Goal: Task Accomplishment & Management: Manage account settings

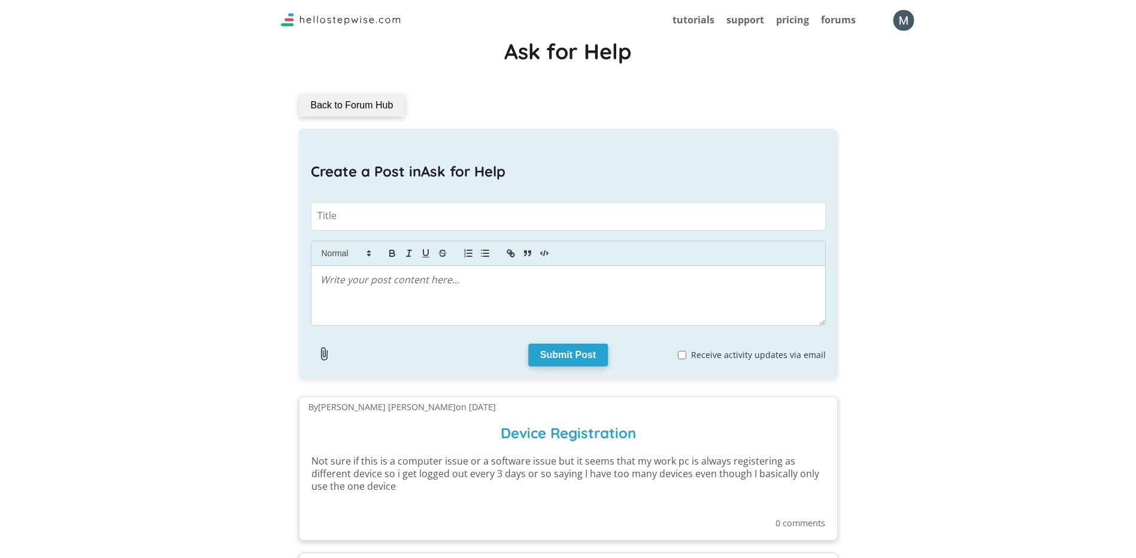
click at [899, 17] on img "button" at bounding box center [903, 20] width 21 height 21
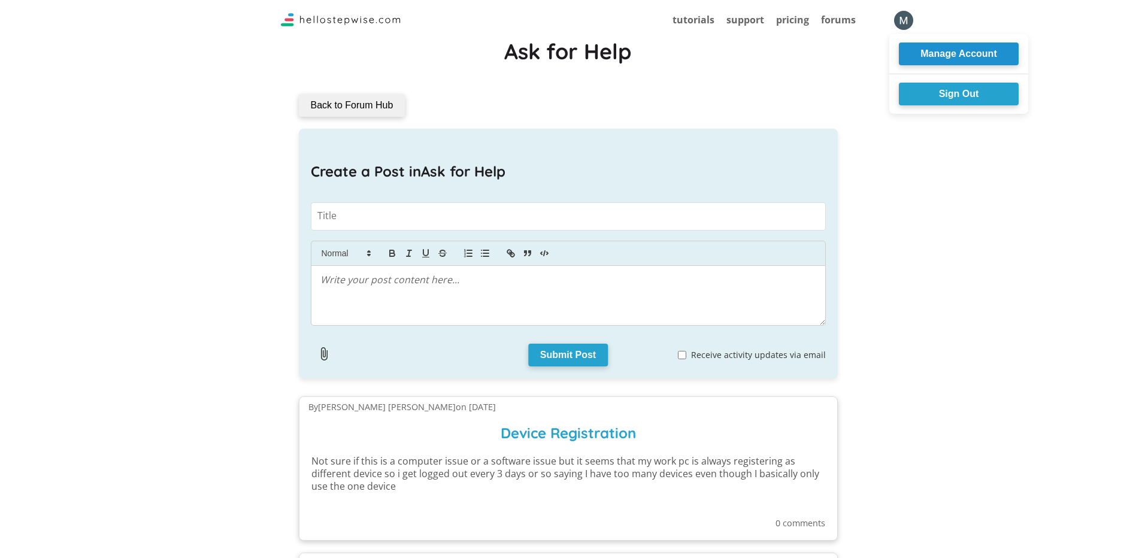
click at [925, 51] on button "Manage Account" at bounding box center [959, 54] width 120 height 23
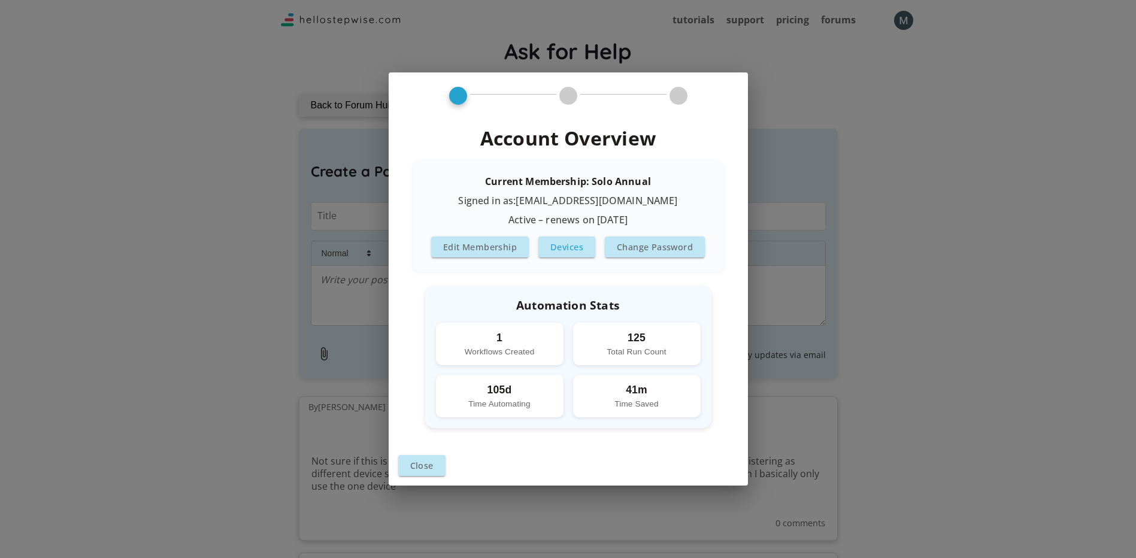
click at [576, 243] on button "Devices" at bounding box center [566, 246] width 57 height 21
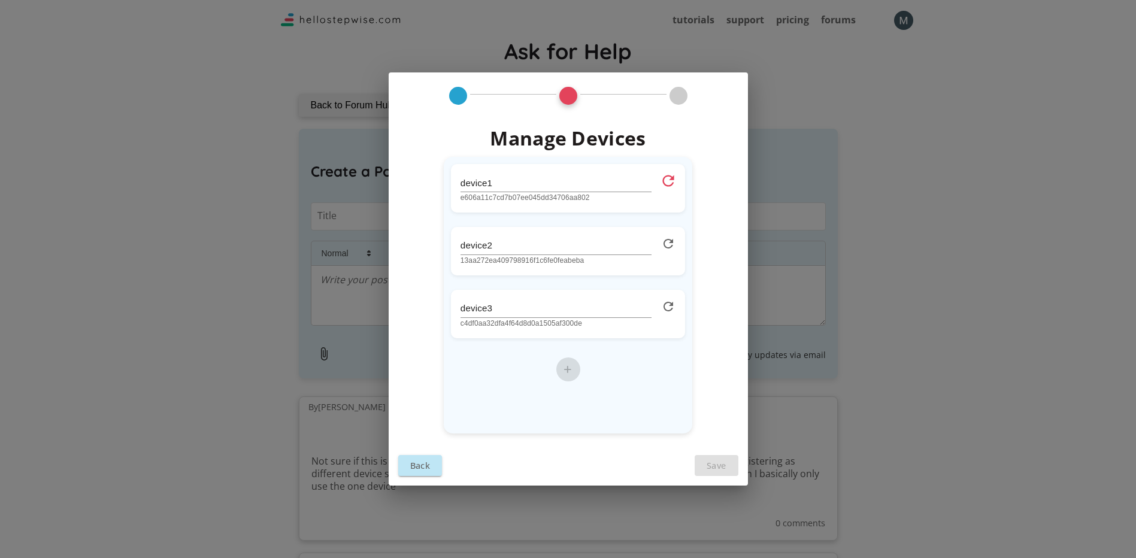
click at [674, 181] on icon at bounding box center [668, 180] width 17 height 17
click at [668, 241] on icon at bounding box center [668, 243] width 17 height 17
click at [672, 315] on icon at bounding box center [668, 306] width 17 height 17
click at [721, 469] on button "Save" at bounding box center [716, 465] width 44 height 21
